Goal: Information Seeking & Learning: Check status

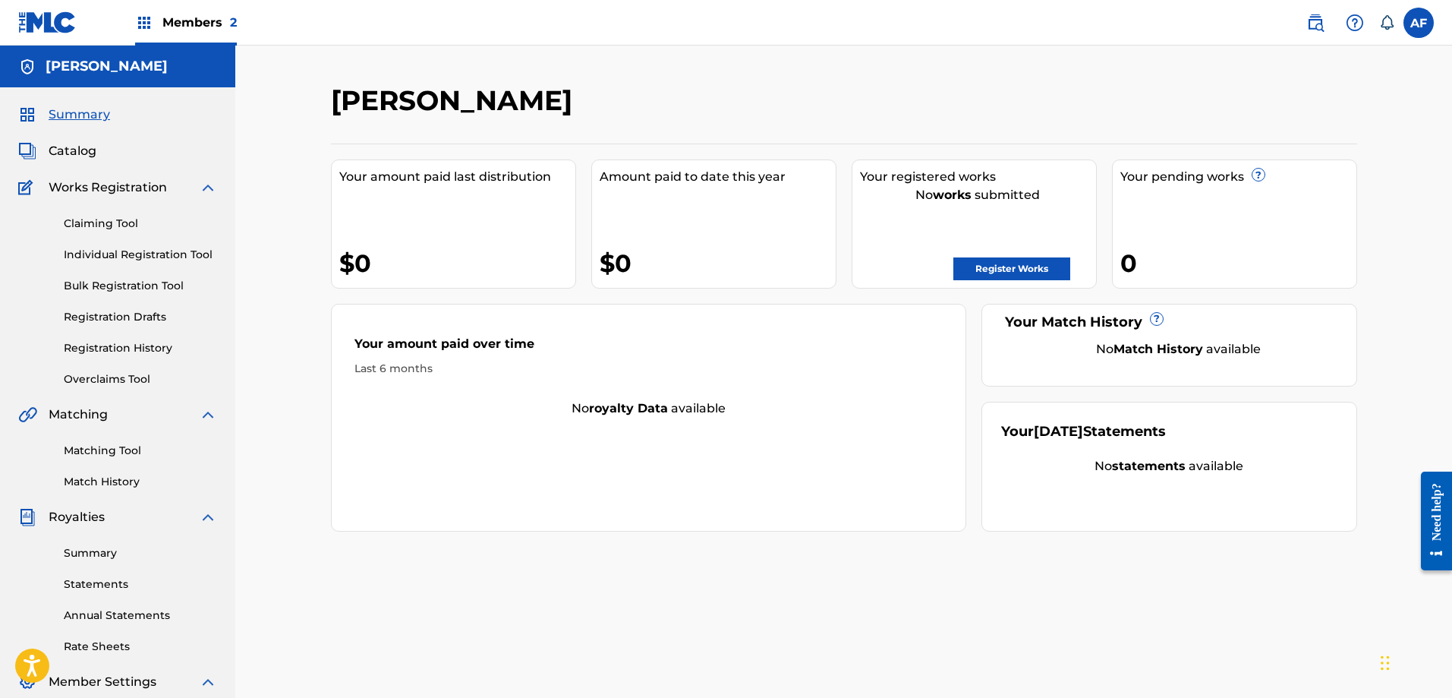
click at [203, 32] on div "Members 2" at bounding box center [186, 22] width 102 height 45
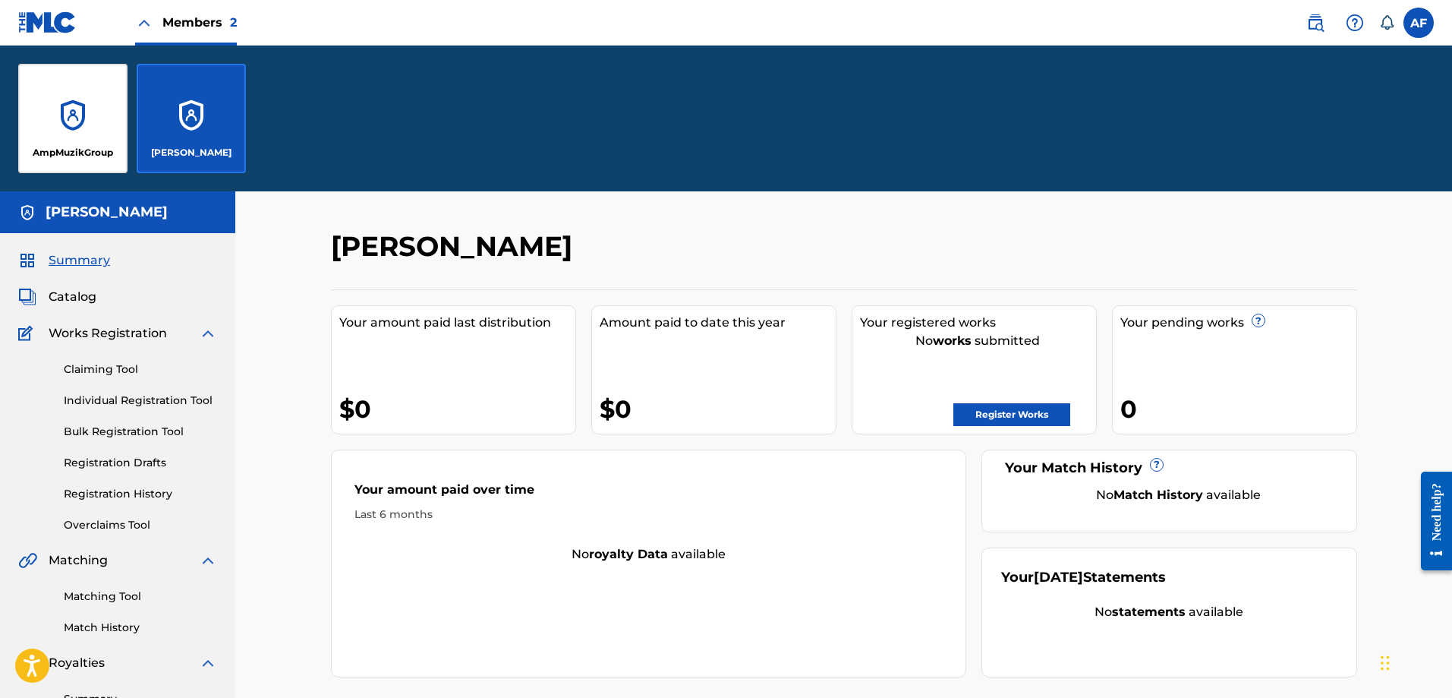
click at [85, 136] on div "AmpMuzikGroup" at bounding box center [72, 118] width 109 height 109
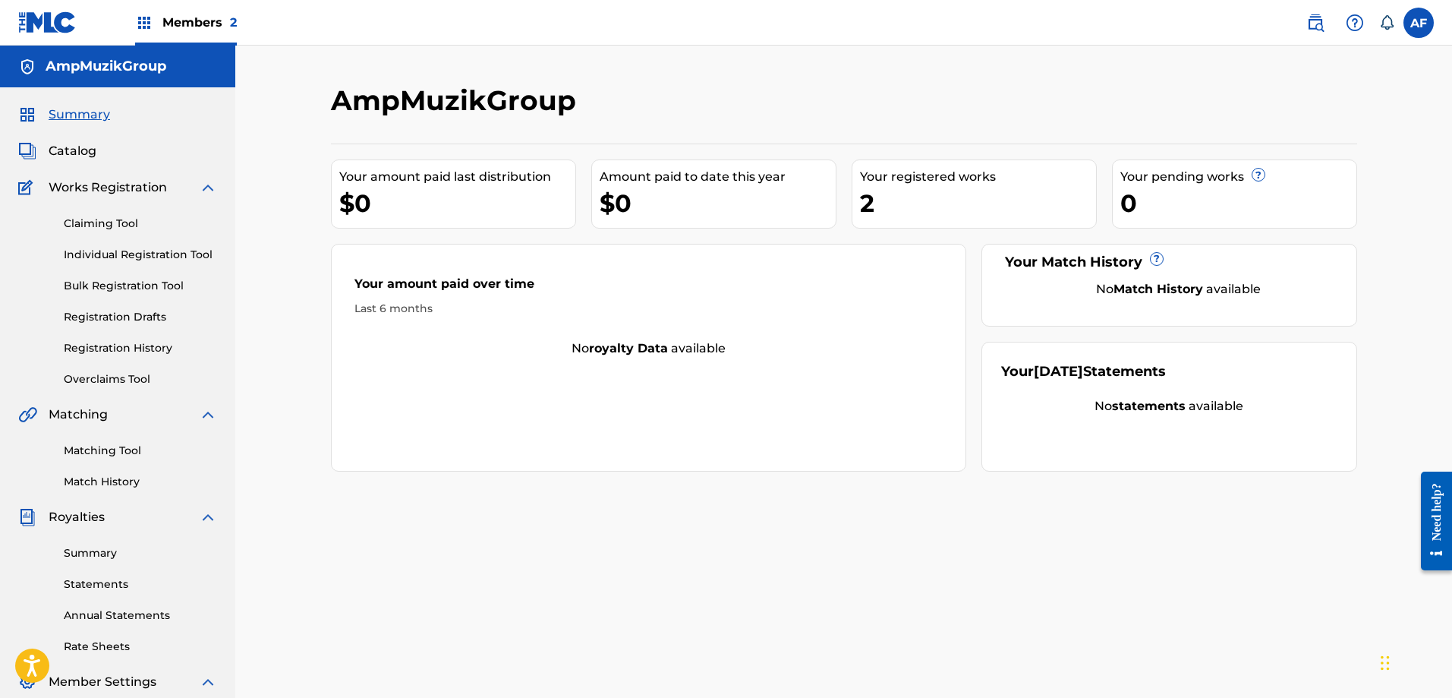
click at [111, 347] on link "Registration History" at bounding box center [140, 348] width 153 height 16
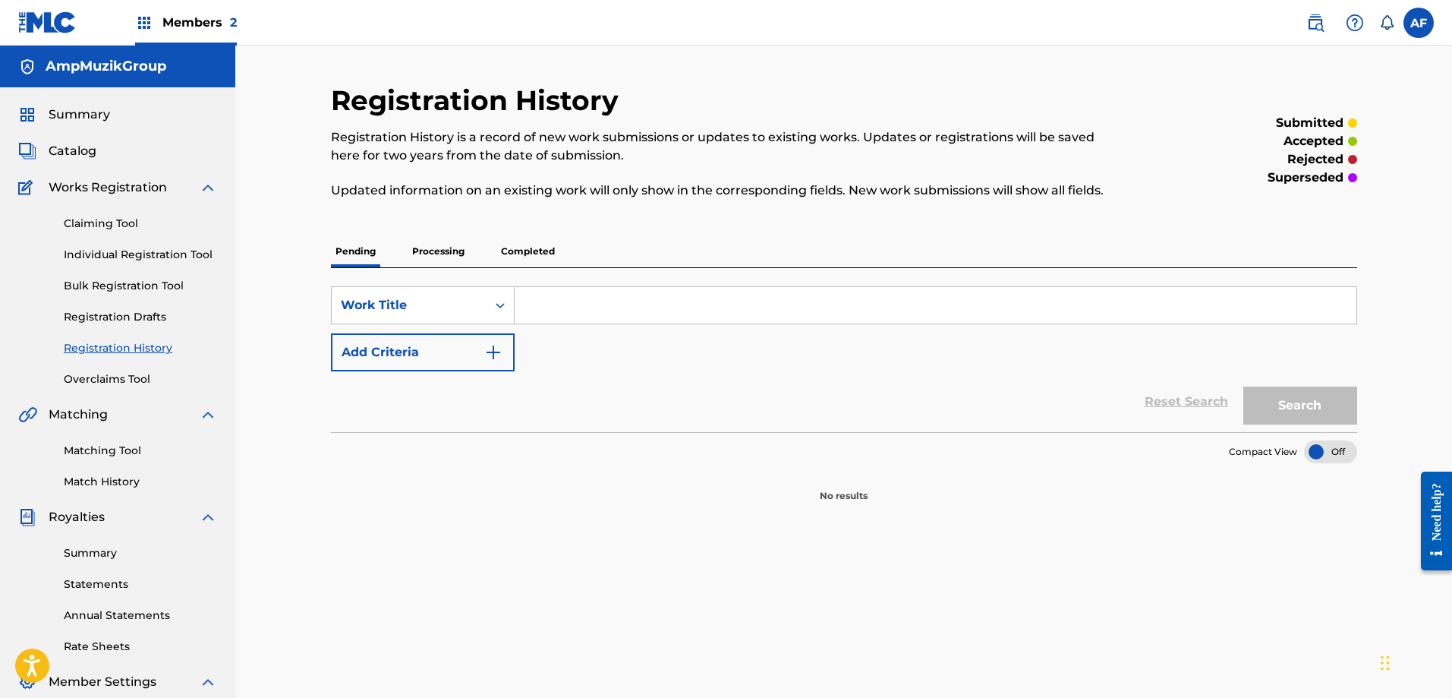
click at [424, 251] on p "Processing" at bounding box center [438, 251] width 61 height 32
